Goal: Task Accomplishment & Management: Manage account settings

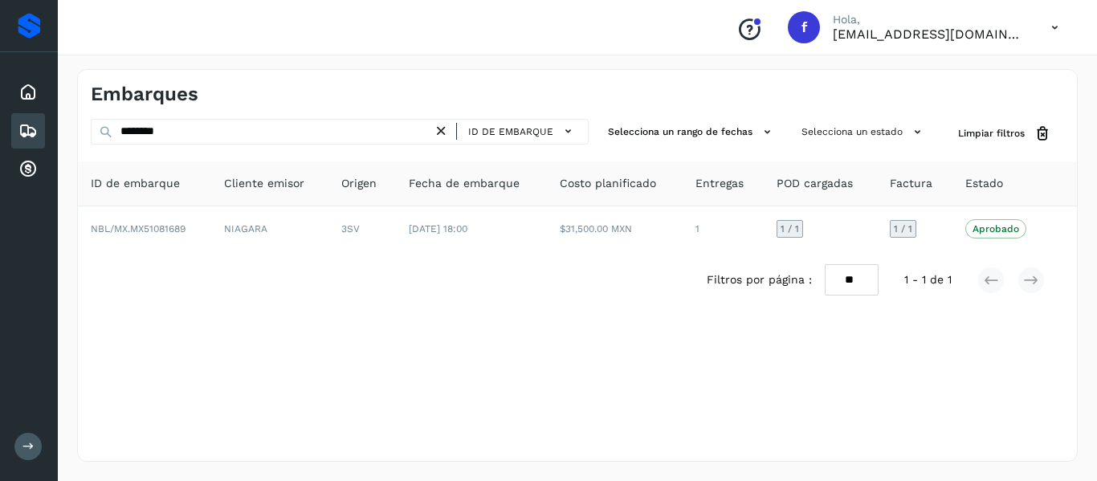
click at [272, 129] on input "********" at bounding box center [262, 132] width 342 height 26
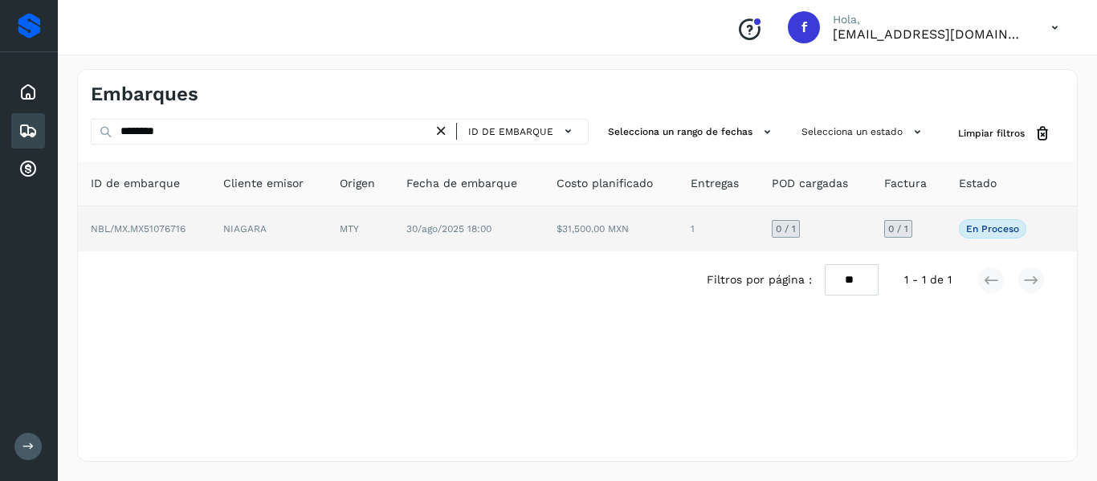
type input "********"
click at [286, 232] on td "NIAGARA" at bounding box center [268, 228] width 116 height 45
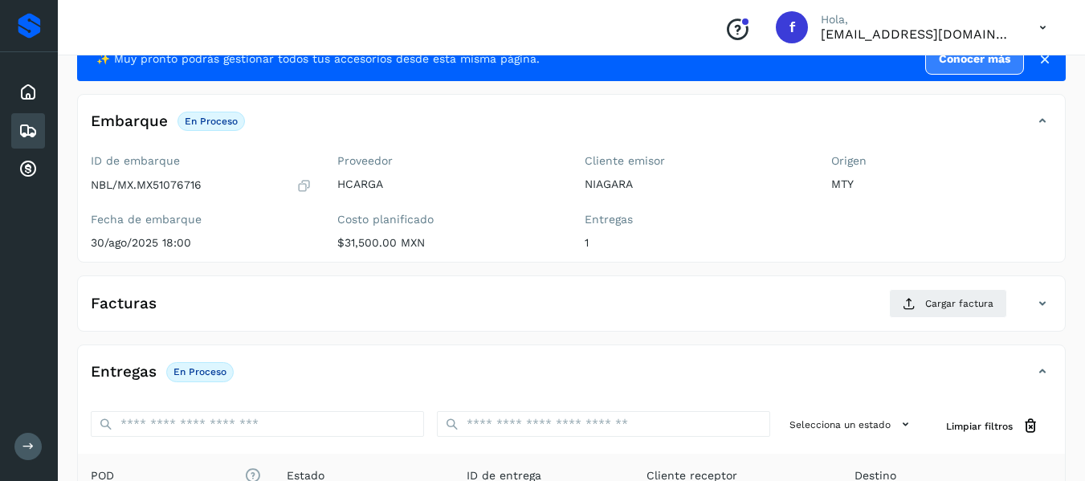
scroll to position [80, 0]
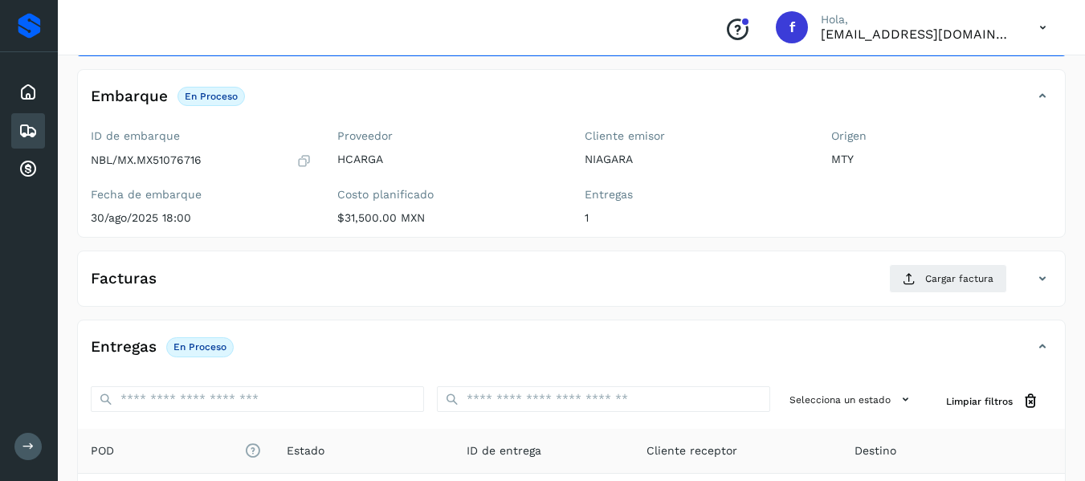
click at [150, 163] on p "NBL/MX.MX51076716" at bounding box center [146, 160] width 111 height 14
drag, startPoint x: 141, startPoint y: 158, endPoint x: 201, endPoint y: 158, distance: 60.2
click at [201, 158] on p "NBL/MX.MX51076716" at bounding box center [146, 160] width 111 height 14
copy p "MX51076716"
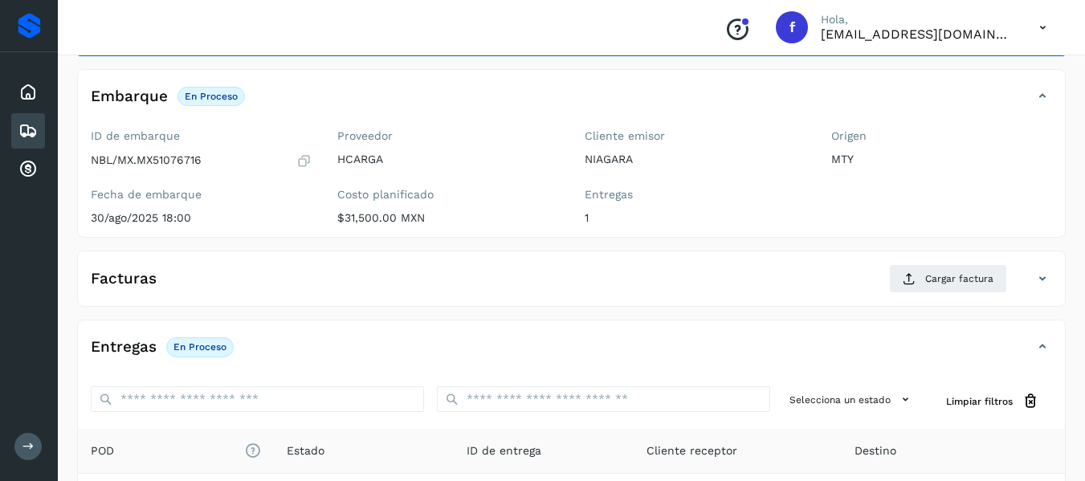
click at [395, 312] on div "✨ Muy pronto podrás gestionar todos tus accesorios desde esta misma página. Con…" at bounding box center [571, 338] width 988 height 653
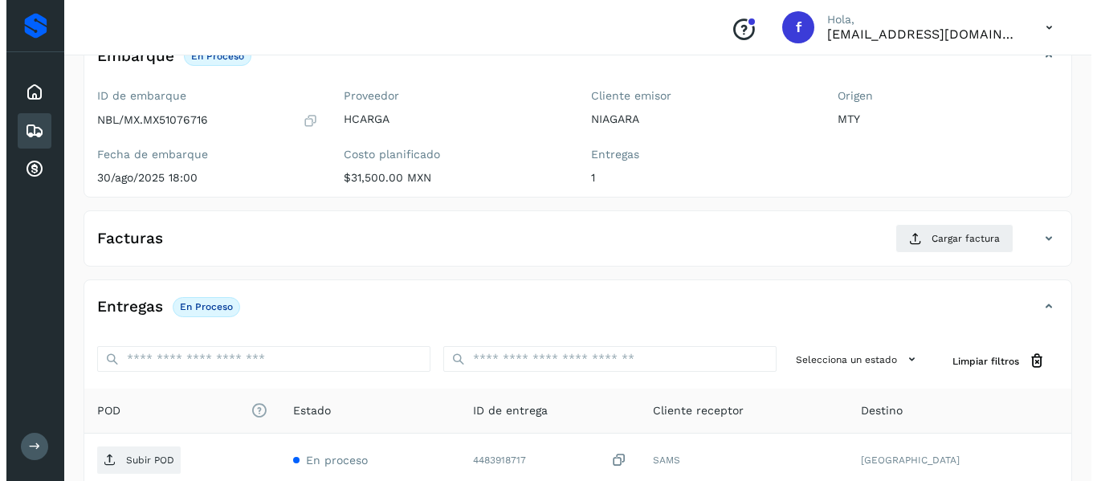
scroll to position [161, 0]
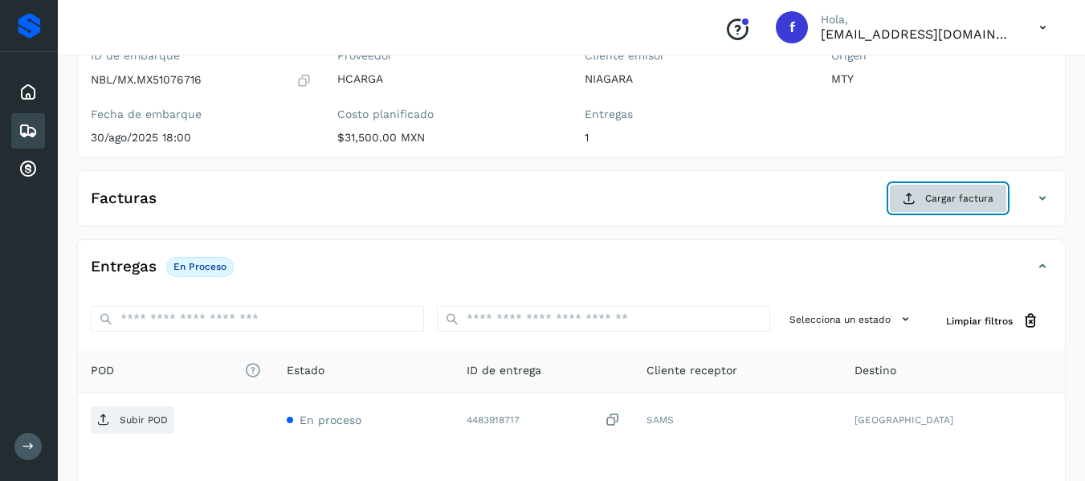
click at [948, 198] on span "Cargar factura" at bounding box center [959, 198] width 68 height 14
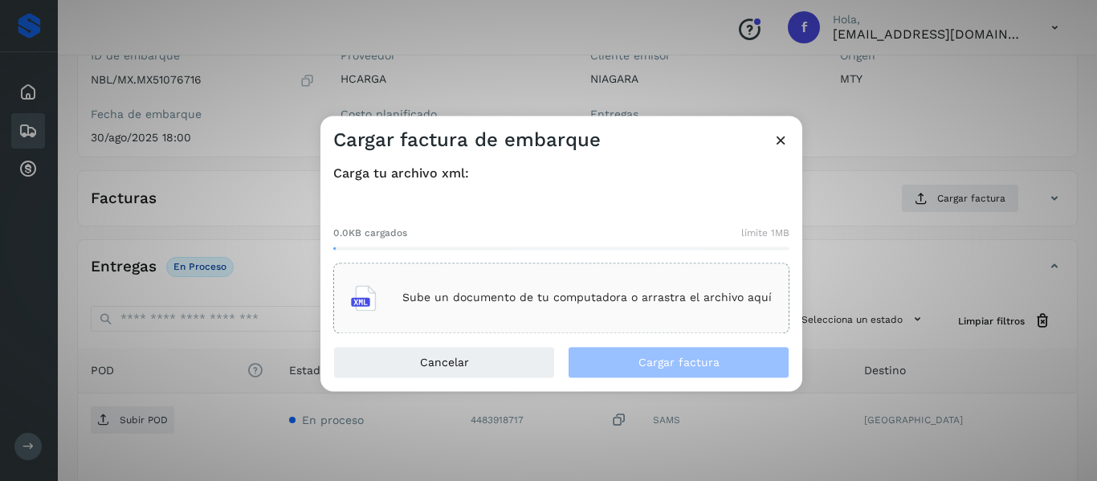
click at [443, 304] on p "Sube un documento de tu computadora o arrastra el archivo aquí" at bounding box center [586, 298] width 369 height 14
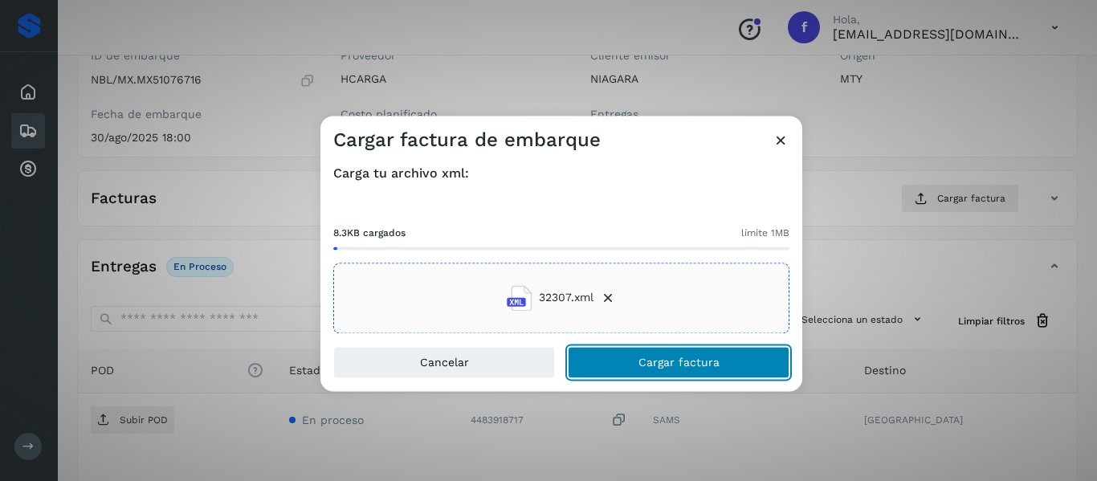
click at [622, 369] on button "Cargar factura" at bounding box center [679, 362] width 222 height 32
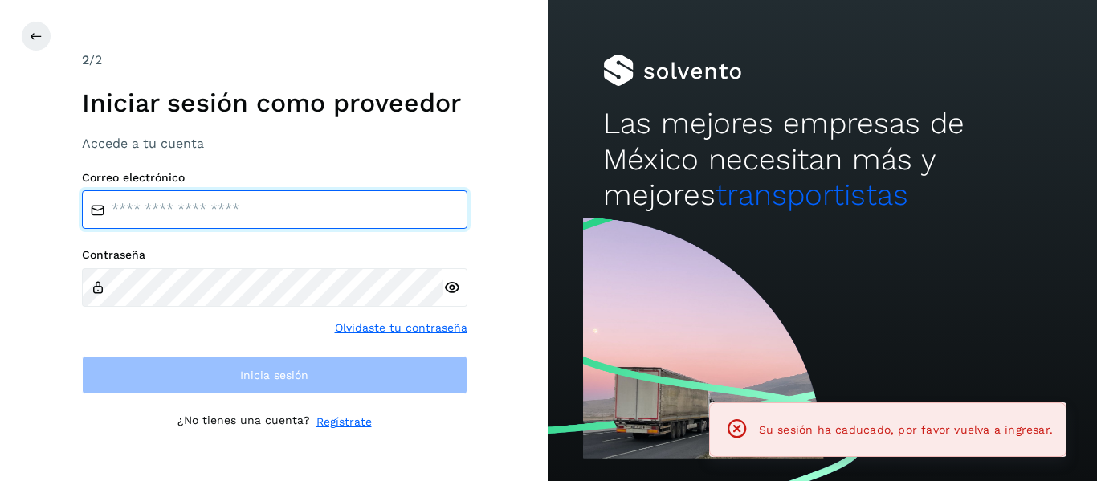
type input "**********"
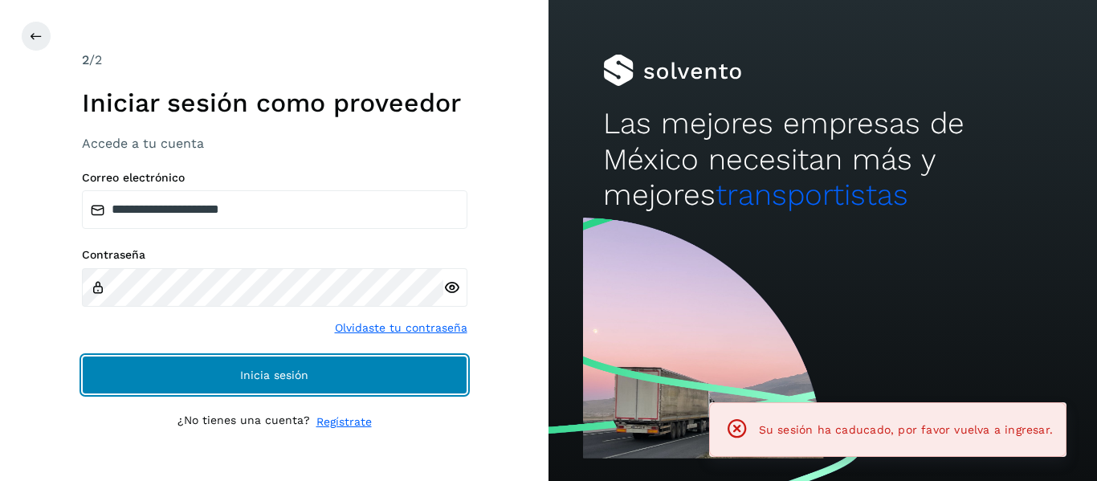
click at [385, 371] on button "Inicia sesión" at bounding box center [274, 375] width 385 height 39
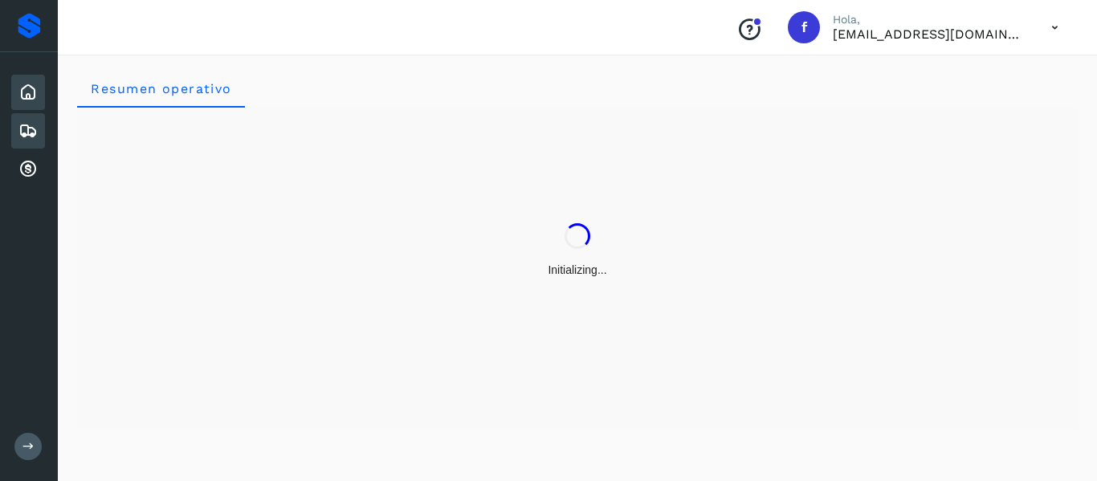
click at [20, 133] on icon at bounding box center [27, 130] width 19 height 19
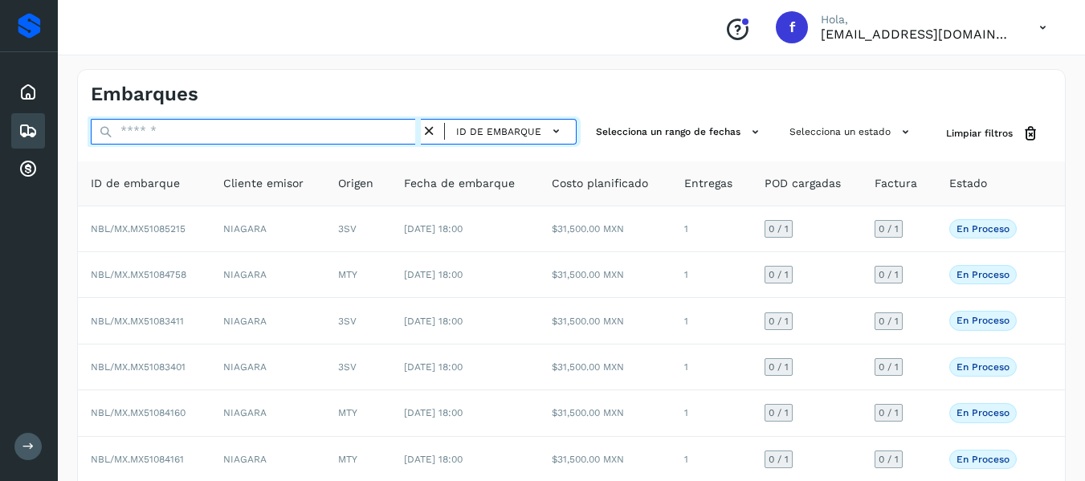
click at [287, 135] on input "text" at bounding box center [256, 132] width 330 height 26
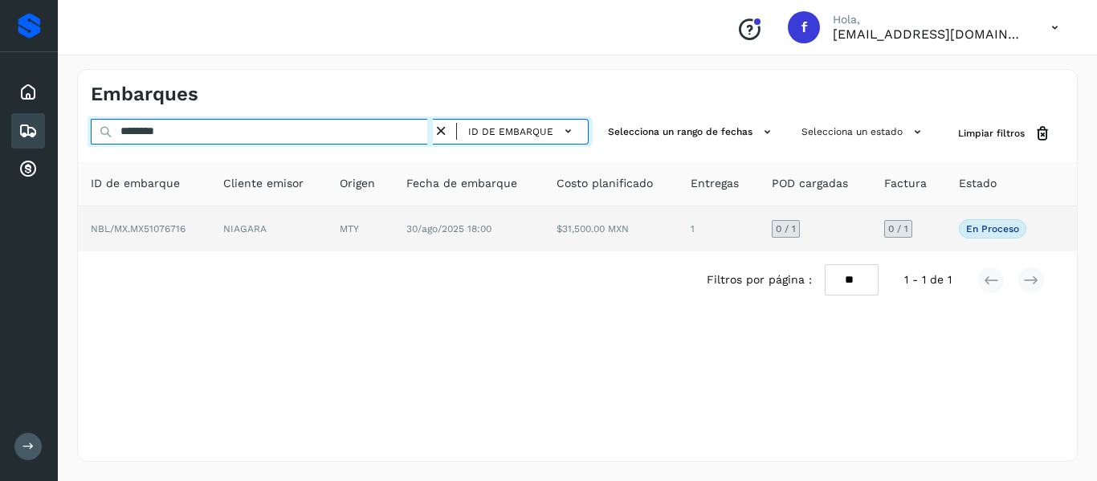
type input "********"
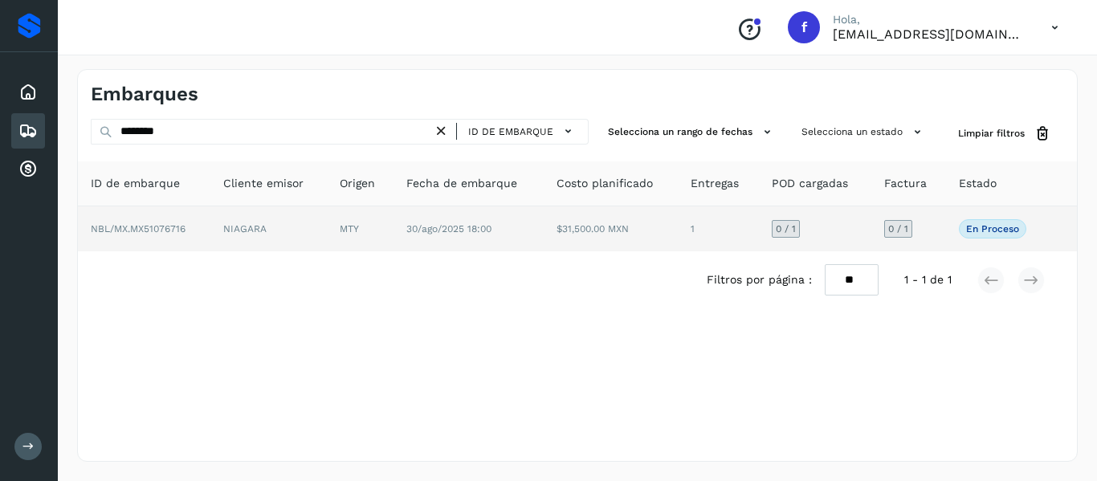
click at [242, 226] on td "NIAGARA" at bounding box center [268, 228] width 116 height 45
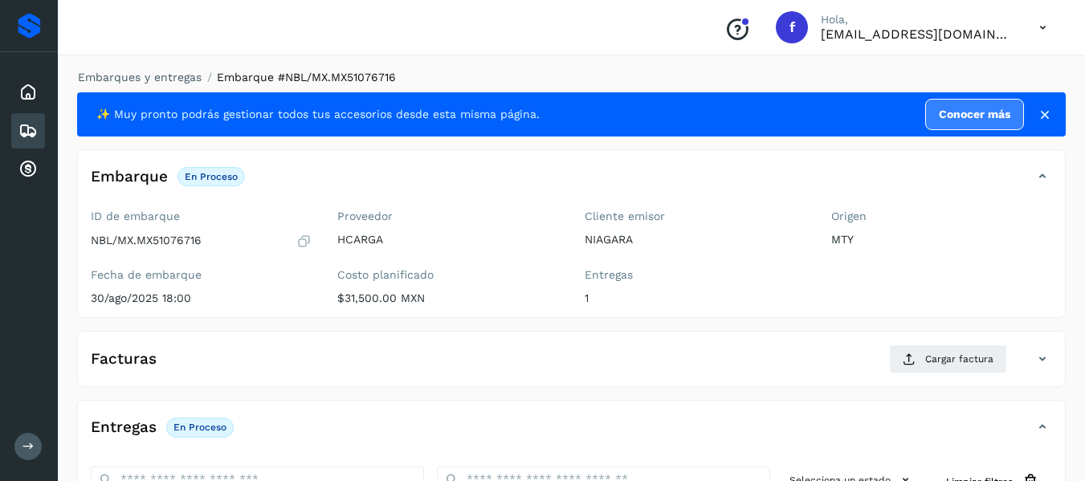
click at [1041, 119] on icon at bounding box center [1045, 115] width 16 height 16
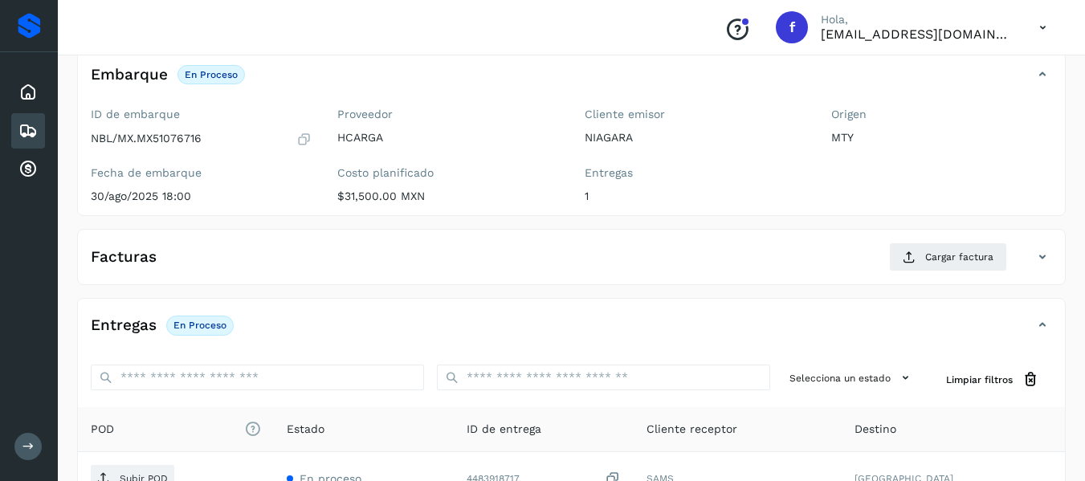
scroll to position [80, 0]
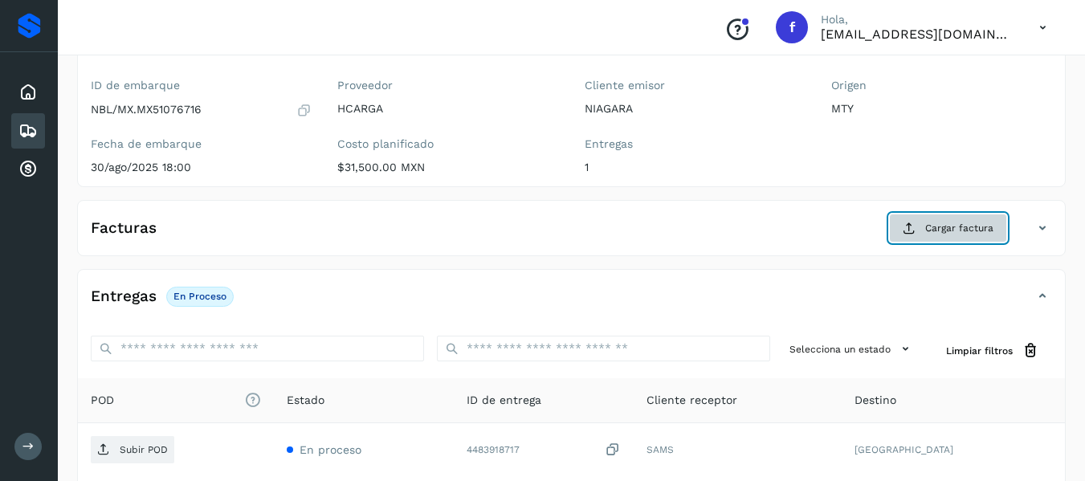
click at [932, 236] on button "Cargar factura" at bounding box center [948, 228] width 118 height 29
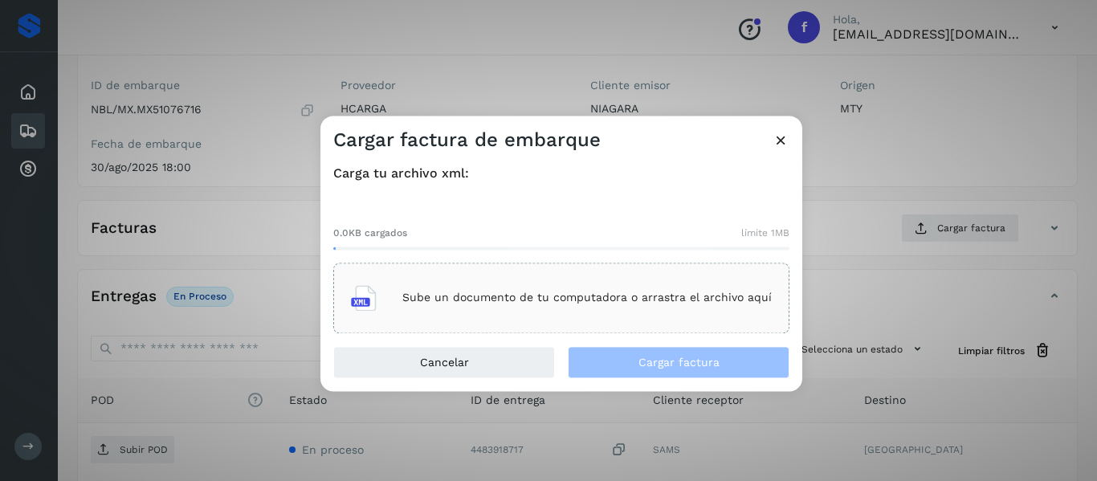
click at [441, 306] on div "Sube un documento de tu computadora o arrastra el archivo aquí" at bounding box center [561, 297] width 421 height 43
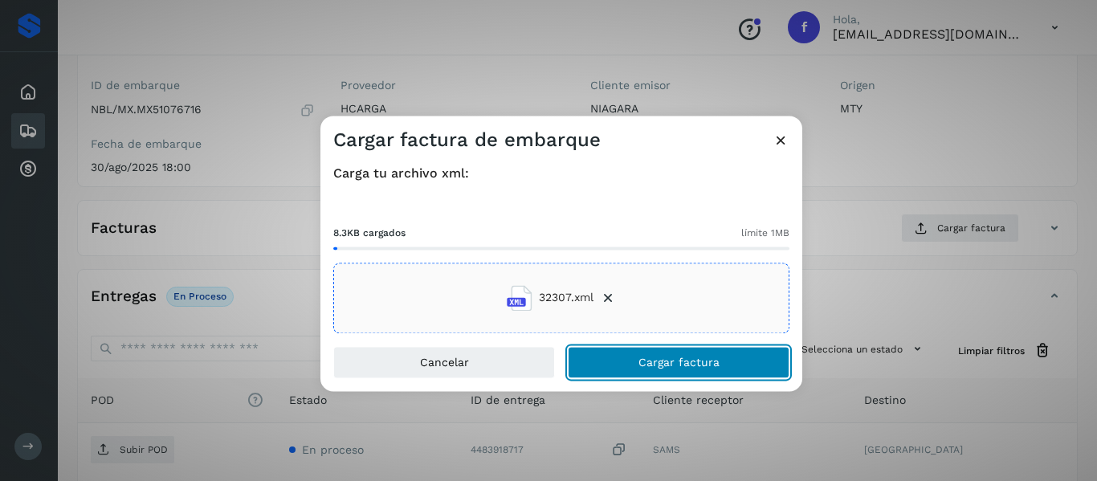
click at [569, 360] on button "Cargar factura" at bounding box center [679, 362] width 222 height 32
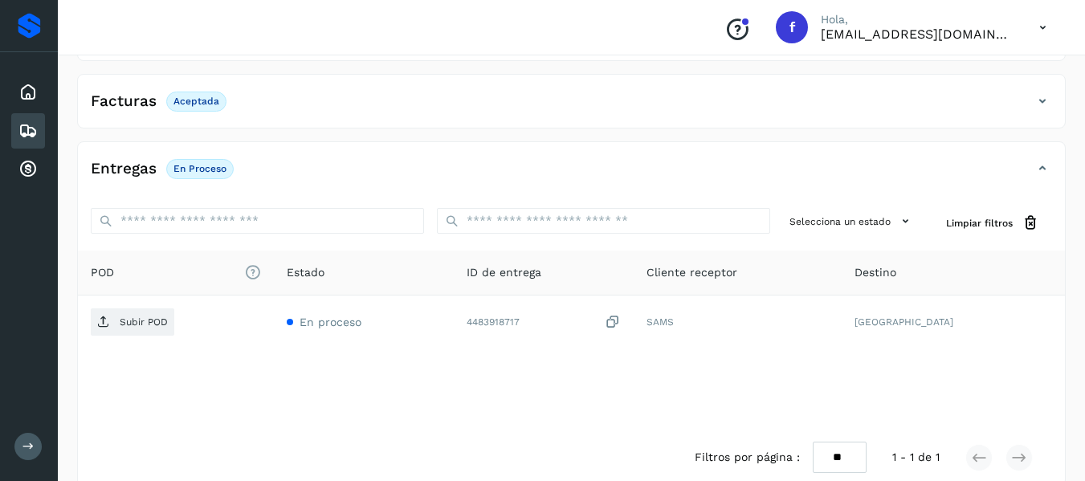
scroll to position [231, 0]
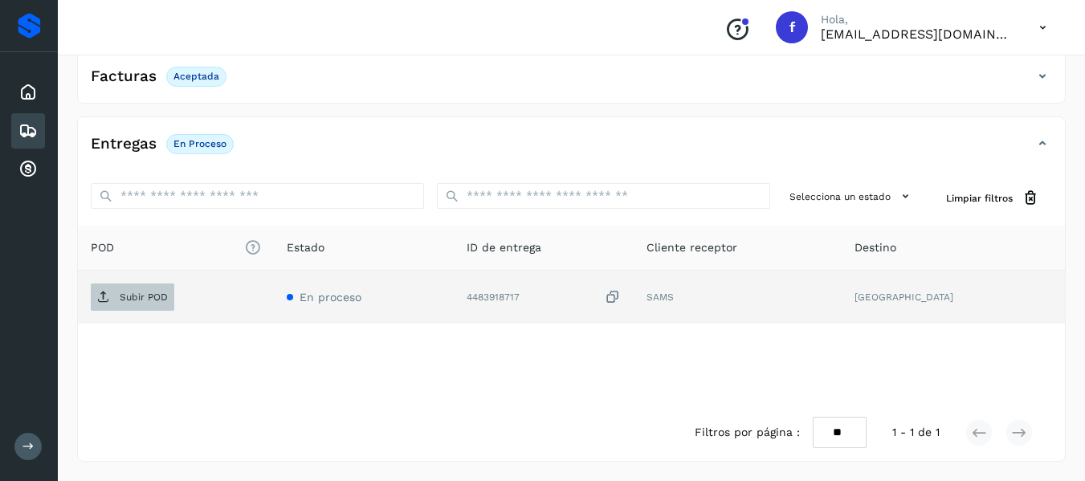
click at [145, 301] on p "Subir POD" at bounding box center [144, 296] width 48 height 11
click at [135, 298] on p "Subir POD" at bounding box center [144, 296] width 48 height 11
click at [158, 300] on p "Subir POD" at bounding box center [144, 296] width 48 height 11
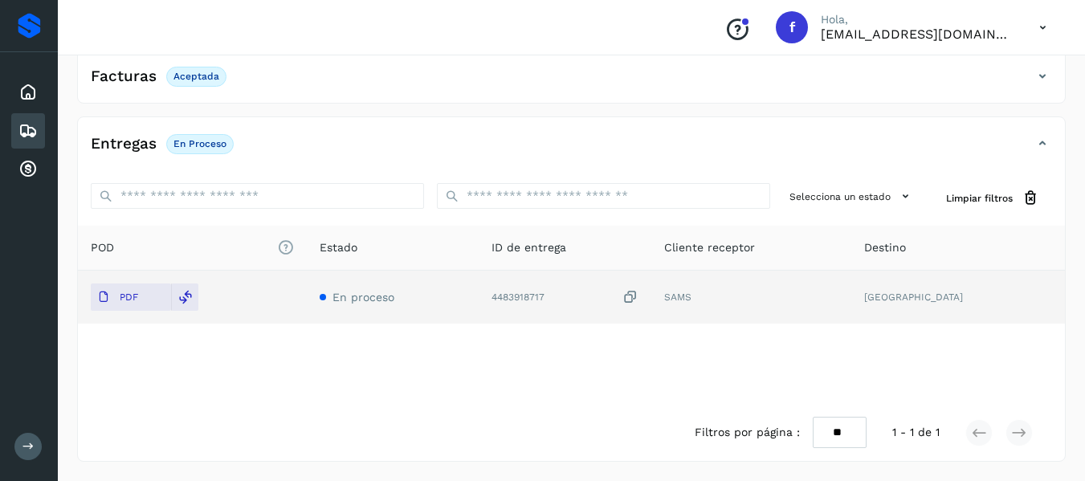
click at [31, 130] on icon at bounding box center [27, 130] width 19 height 19
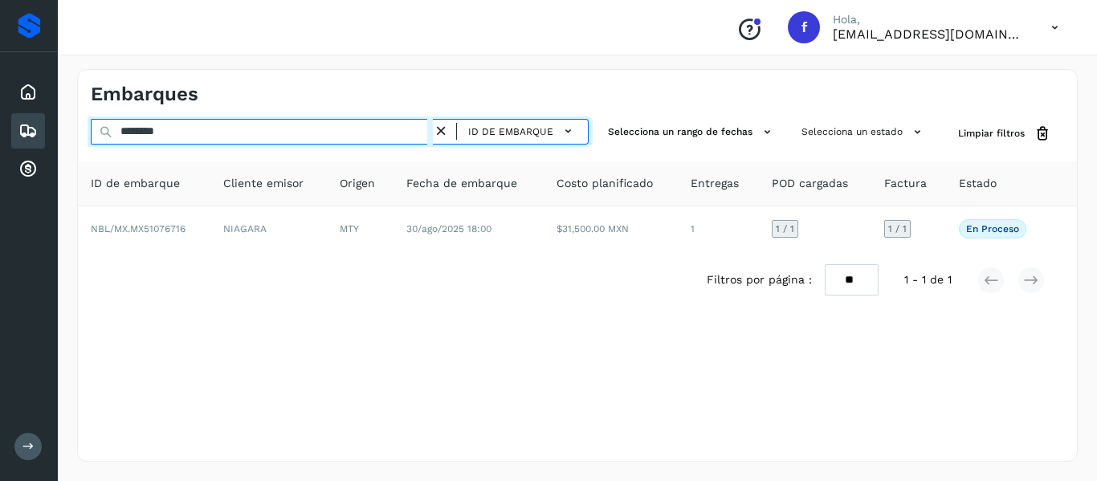
click at [241, 128] on input "********" at bounding box center [262, 132] width 342 height 26
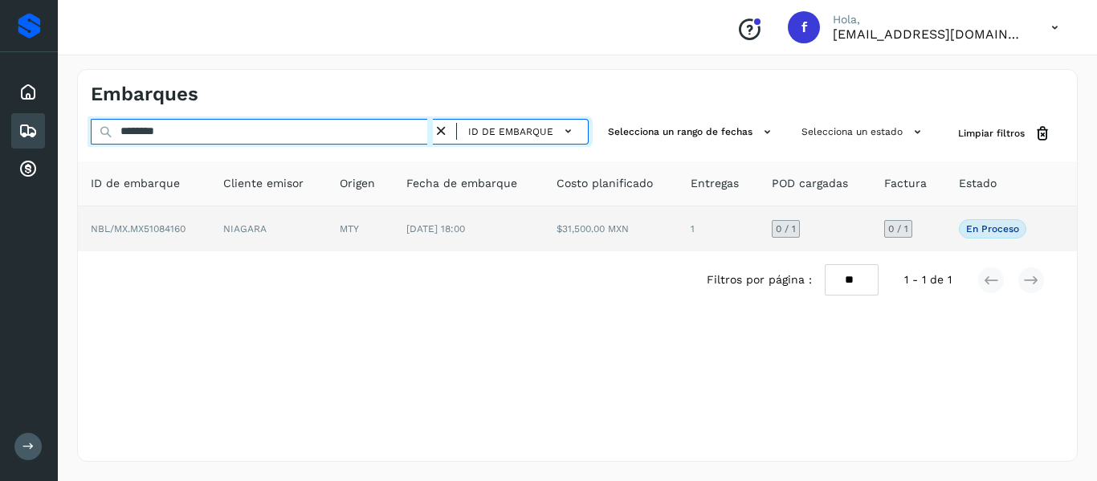
type input "********"
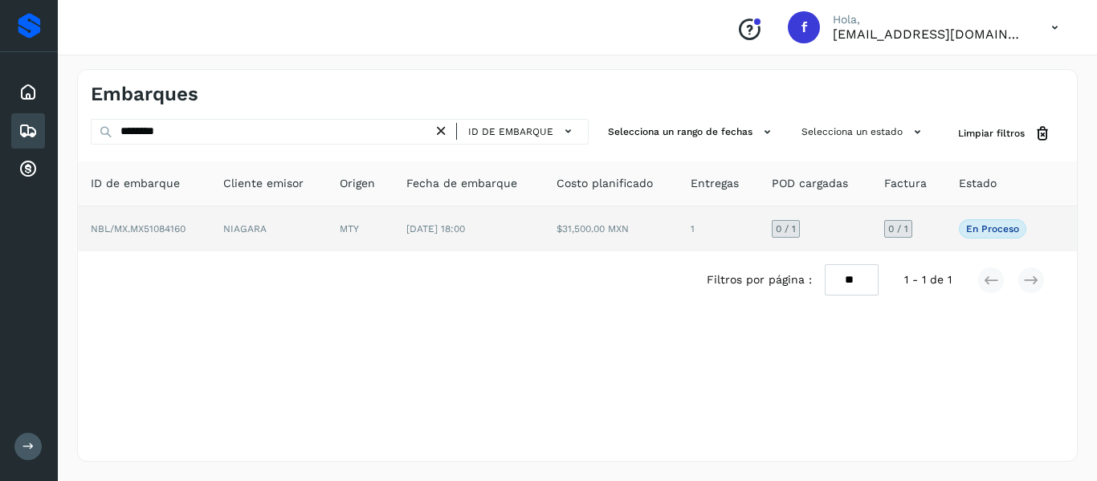
click at [254, 226] on td "NIAGARA" at bounding box center [268, 228] width 116 height 45
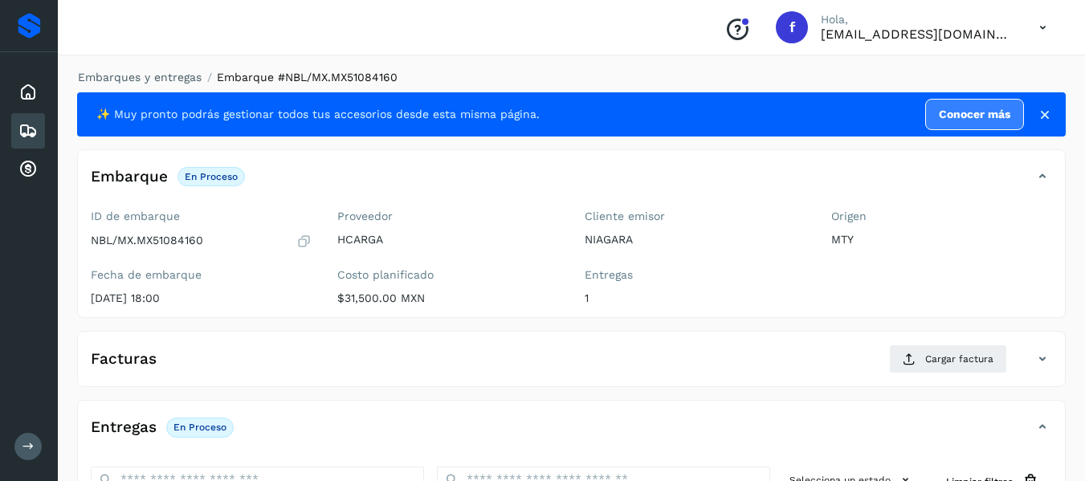
click at [1038, 108] on icon at bounding box center [1045, 115] width 16 height 16
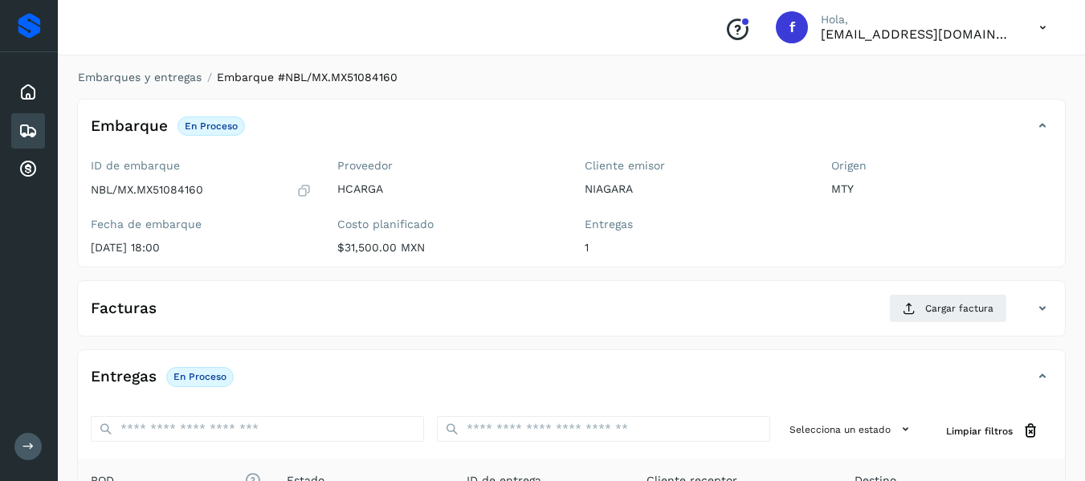
click at [1038, 33] on icon at bounding box center [1042, 27] width 33 height 33
click at [974, 78] on div "Cerrar sesión" at bounding box center [962, 72] width 191 height 31
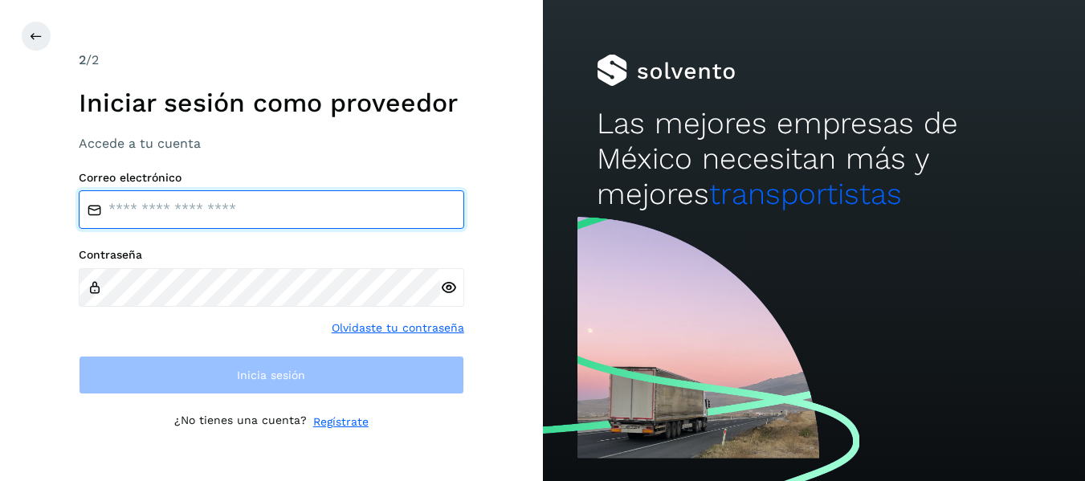
type input "**********"
